Goal: Task Accomplishment & Management: Manage account settings

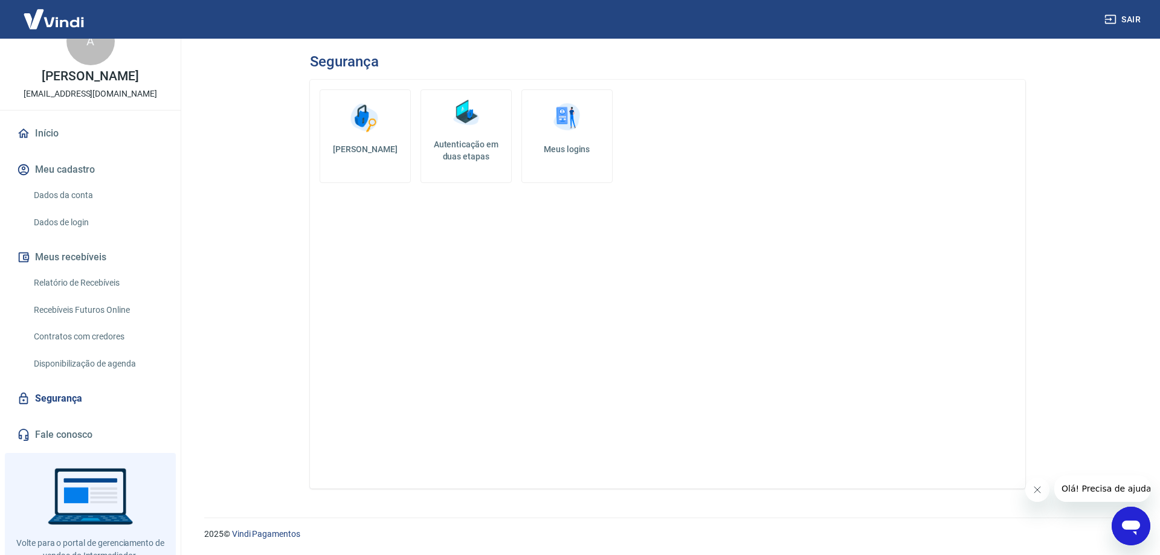
scroll to position [83, 0]
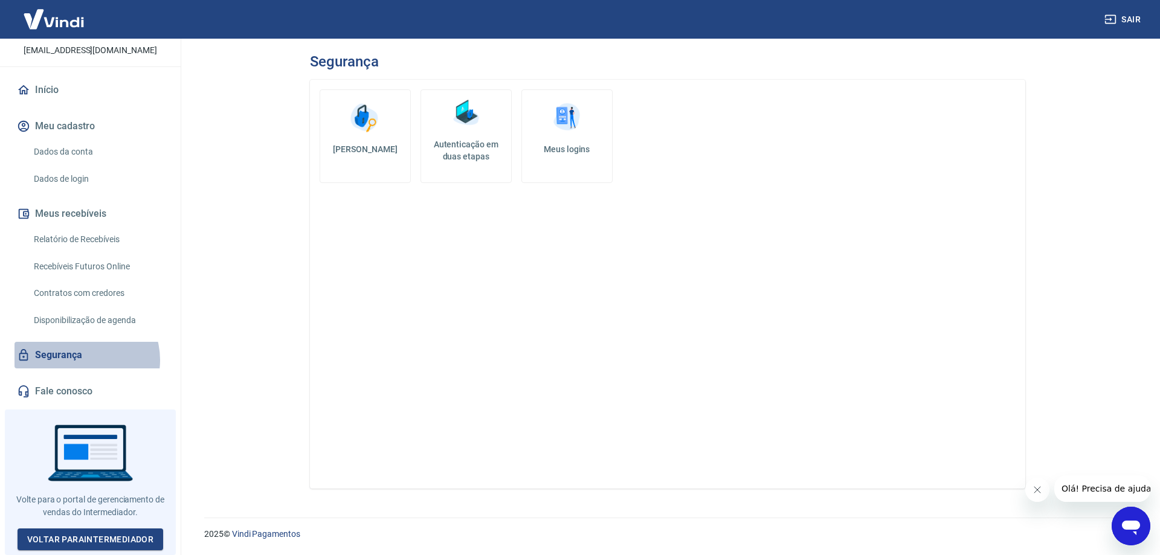
click at [83, 364] on link "Segurança" at bounding box center [90, 355] width 152 height 27
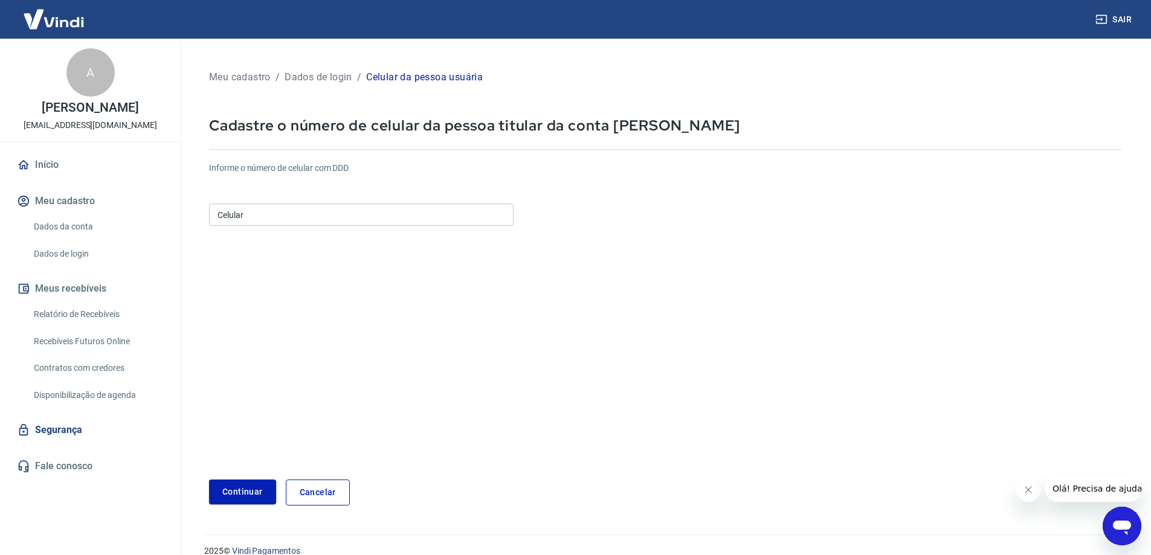
drag, startPoint x: 385, startPoint y: 234, endPoint x: 388, endPoint y: 216, distance: 18.3
click at [385, 234] on form "Informe o número de celular com DDD Celular Celular Continuar Cancelar" at bounding box center [665, 328] width 913 height 353
click at [388, 216] on input "Celular" at bounding box center [361, 215] width 304 height 22
type input "[PHONE_NUMBER]"
click at [264, 496] on button "Continuar" at bounding box center [242, 492] width 67 height 25
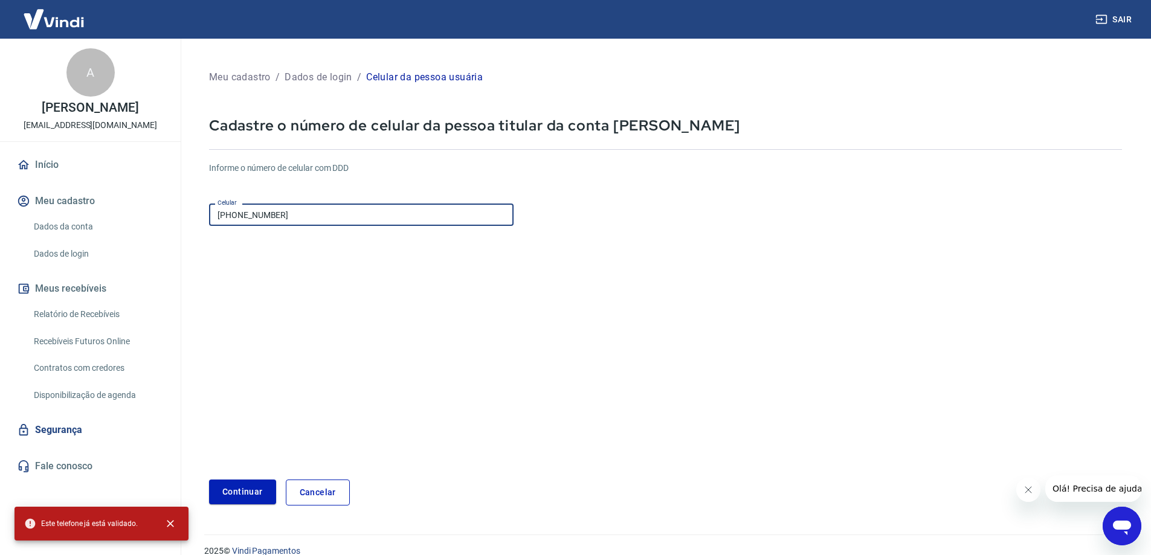
click at [306, 204] on input "[PHONE_NUMBER]" at bounding box center [361, 215] width 304 height 22
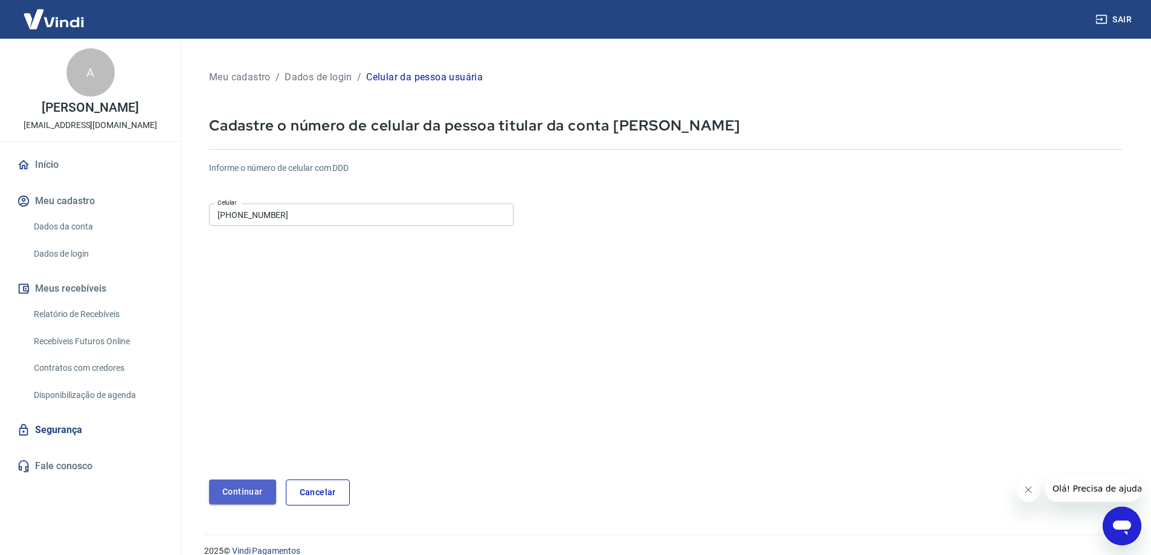
click at [243, 495] on button "Continuar" at bounding box center [242, 492] width 67 height 25
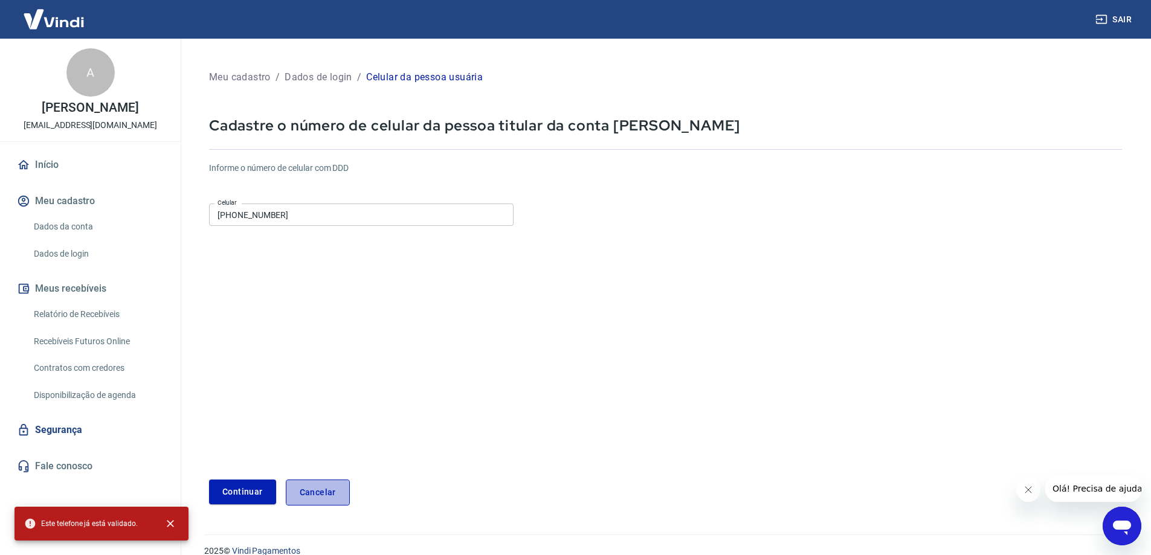
click at [305, 494] on link "Cancelar" at bounding box center [318, 493] width 64 height 26
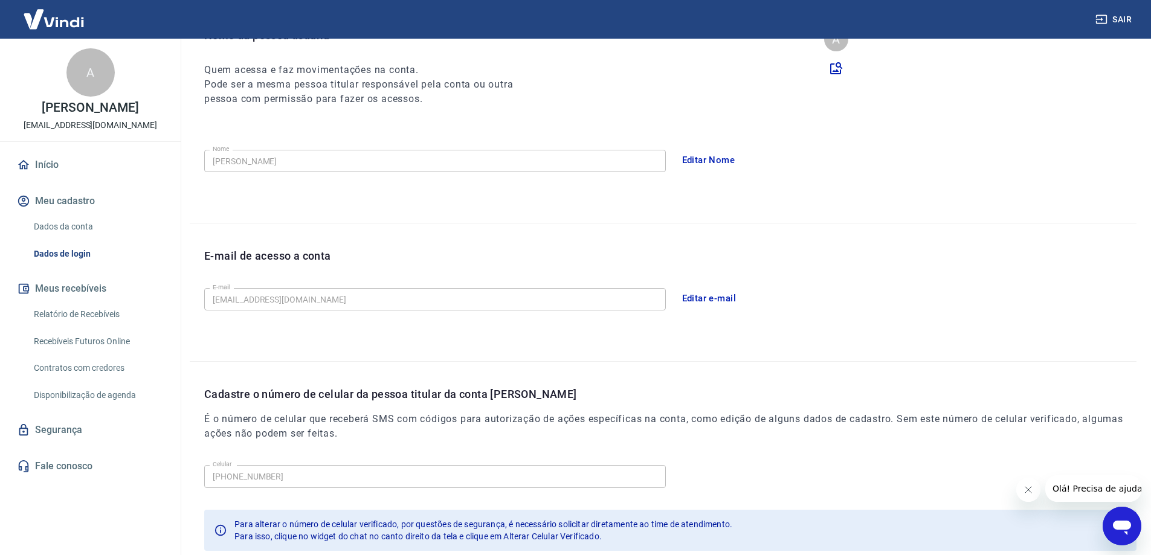
scroll to position [219, 0]
